Goal: Find contact information: Find contact information

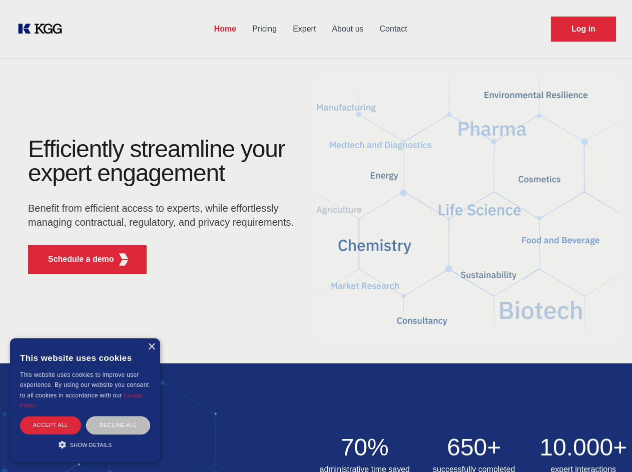
click at [316, 236] on div "Efficiently streamline your expert engagement Benefit from efficient access to …" at bounding box center [164, 209] width 304 height 145
click at [75, 259] on p "Schedule a demo" at bounding box center [81, 259] width 66 height 12
click at [151, 347] on div "× This website uses cookies This website uses cookies to improve user experienc…" at bounding box center [85, 401] width 150 height 124
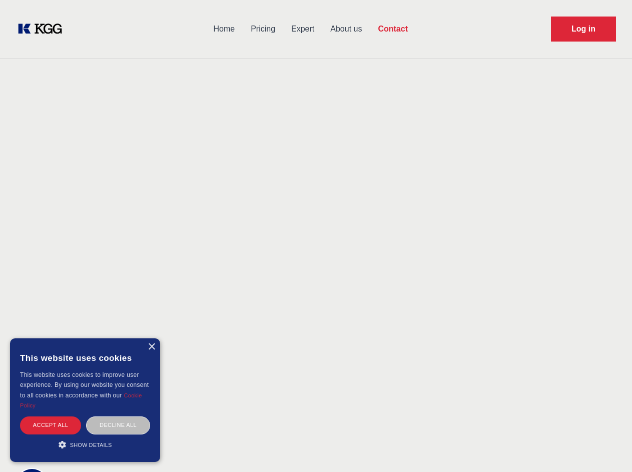
click at [51, 425] on div "Accept all" at bounding box center [50, 426] width 61 height 18
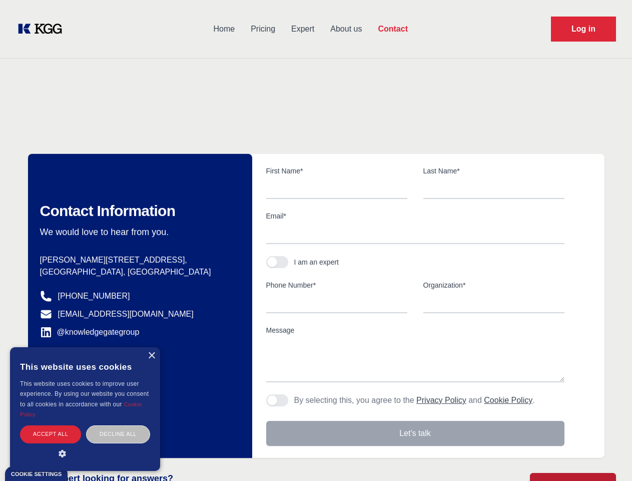
click at [118, 425] on div "Decline all" at bounding box center [118, 434] width 64 height 18
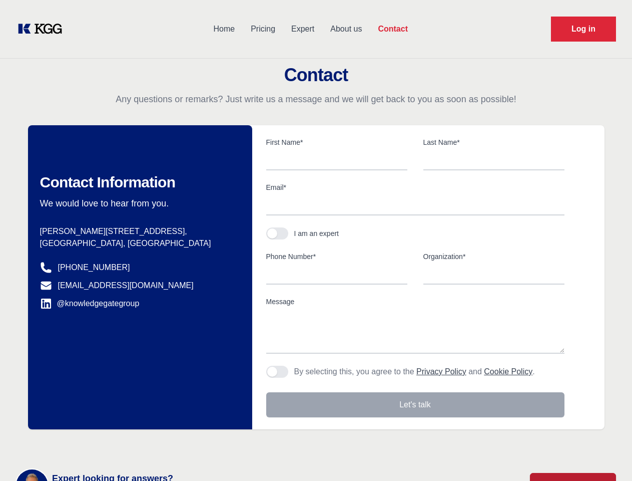
click at [85, 445] on main "Contact Any questions or remarks? Just write us a message and we will get back …" at bounding box center [316, 260] width 632 height 521
